Goal: Information Seeking & Learning: Check status

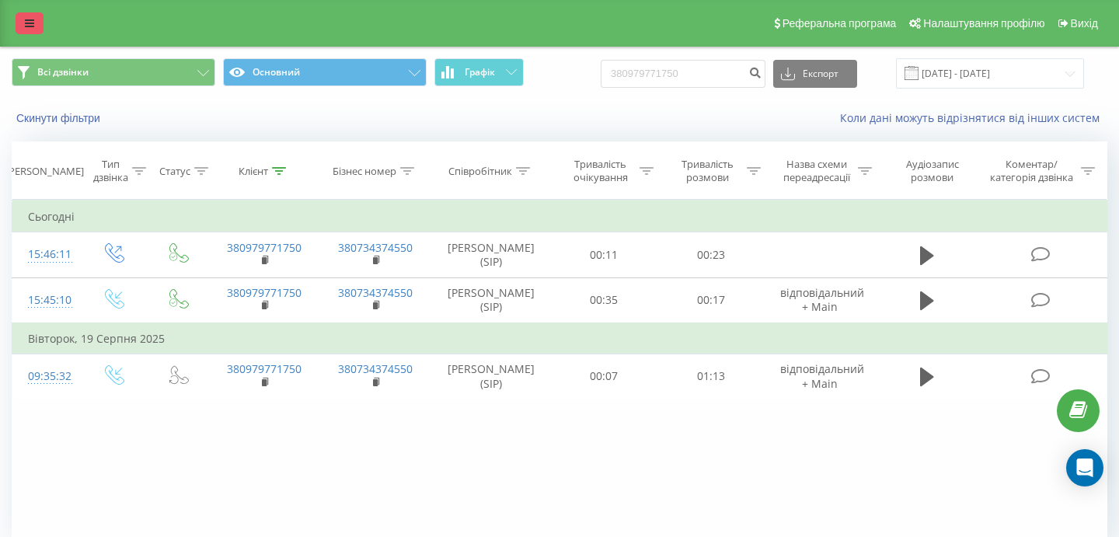
click at [30, 23] on icon at bounding box center [29, 23] width 9 height 11
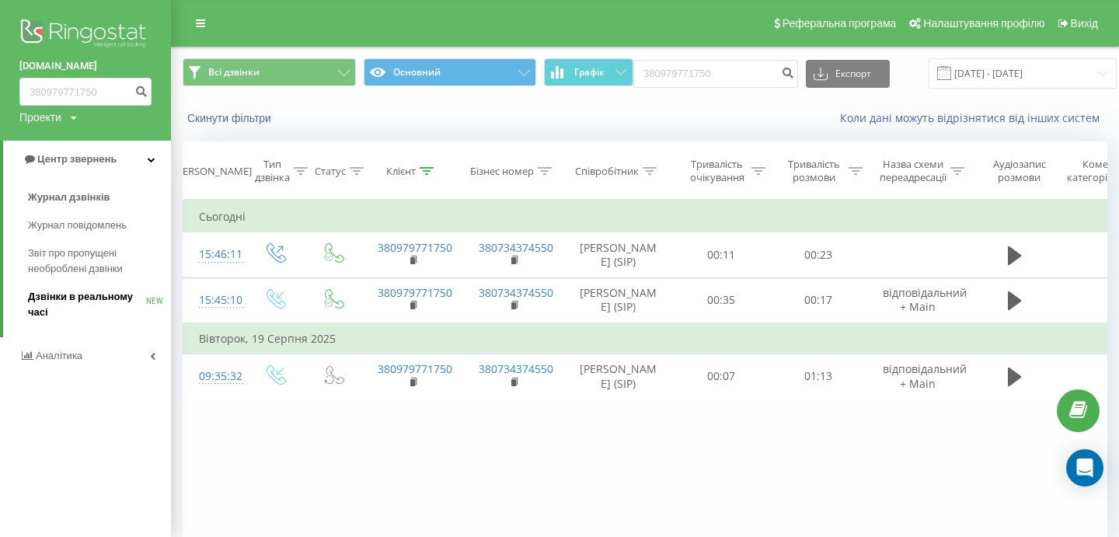
click at [103, 308] on span "Дзвінки в реальному часі" at bounding box center [87, 304] width 118 height 31
click at [102, 302] on span "Дзвінки в реальному часі" at bounding box center [87, 304] width 118 height 31
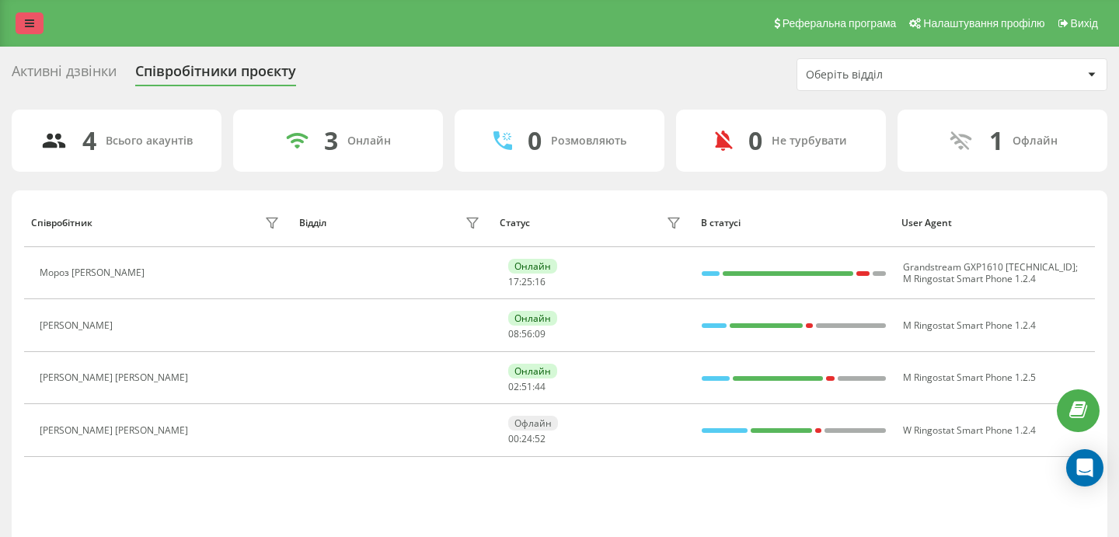
click at [33, 31] on link at bounding box center [30, 23] width 28 height 22
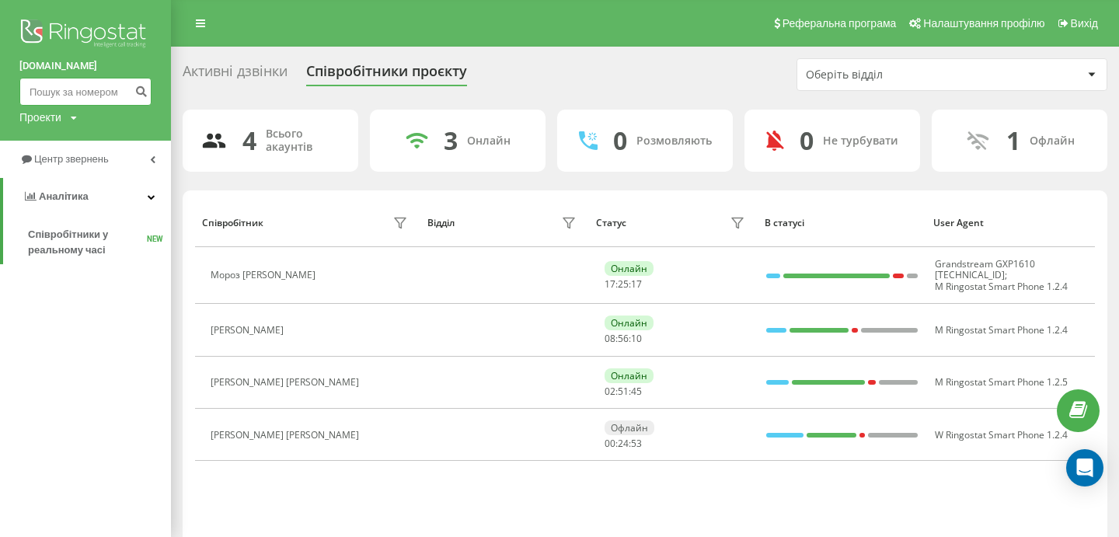
click at [75, 96] on input at bounding box center [85, 92] width 132 height 28
paste input "[PHONE_NUMBER]"
type input "380972952555"
